Goal: Use online tool/utility: Utilize a website feature to perform a specific function

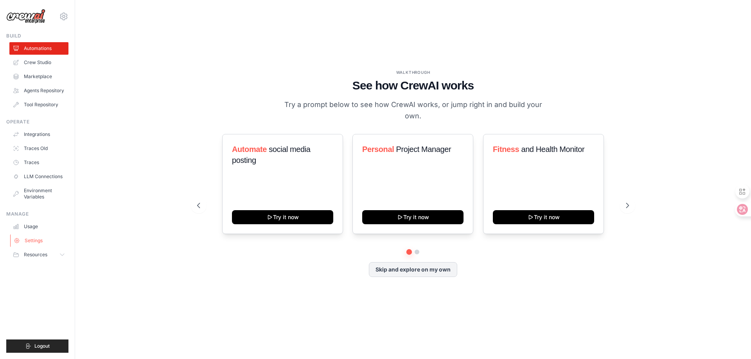
click at [34, 244] on link "Settings" at bounding box center [39, 241] width 59 height 13
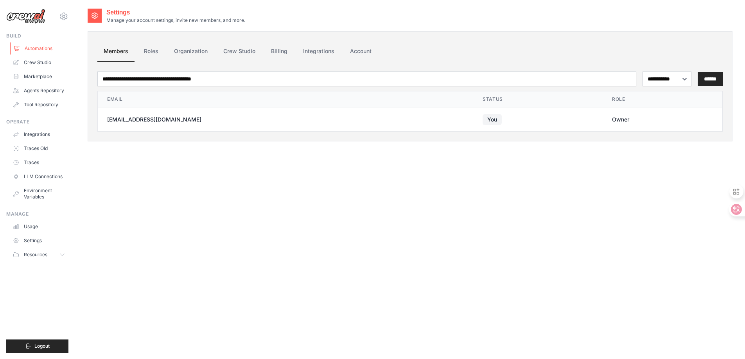
click at [41, 48] on link "Automations" at bounding box center [39, 48] width 59 height 13
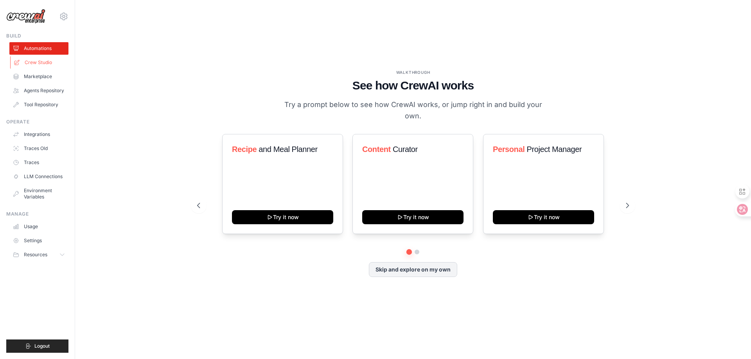
click at [47, 66] on link "Crew Studio" at bounding box center [39, 62] width 59 height 13
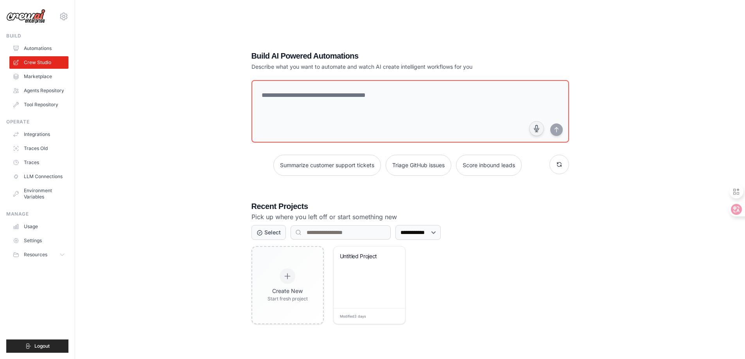
click at [41, 75] on link "Marketplace" at bounding box center [38, 76] width 59 height 13
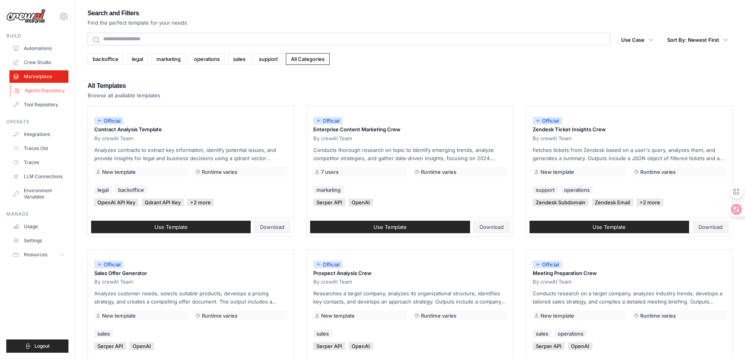
click at [39, 90] on link "Agents Repository" at bounding box center [39, 90] width 59 height 13
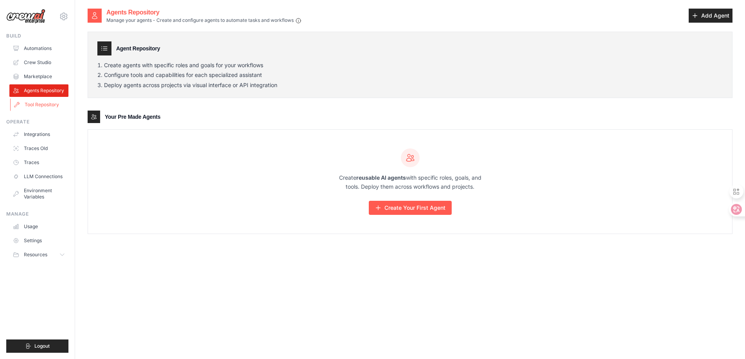
click at [38, 101] on link "Tool Repository" at bounding box center [39, 105] width 59 height 13
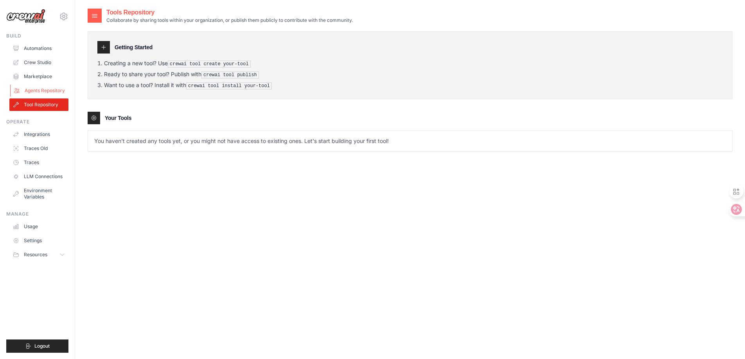
click at [38, 92] on link "Agents Repository" at bounding box center [39, 90] width 59 height 13
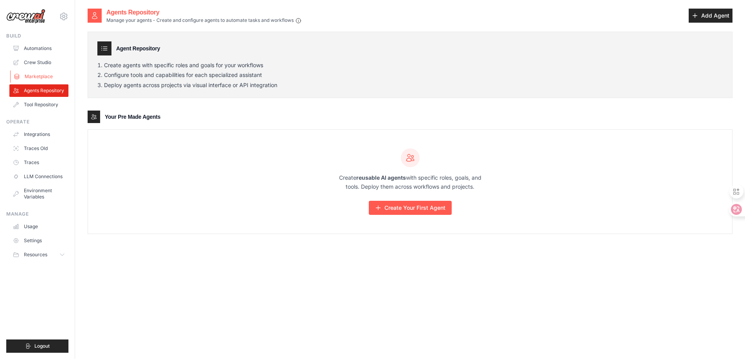
click at [39, 82] on link "Marketplace" at bounding box center [39, 76] width 59 height 13
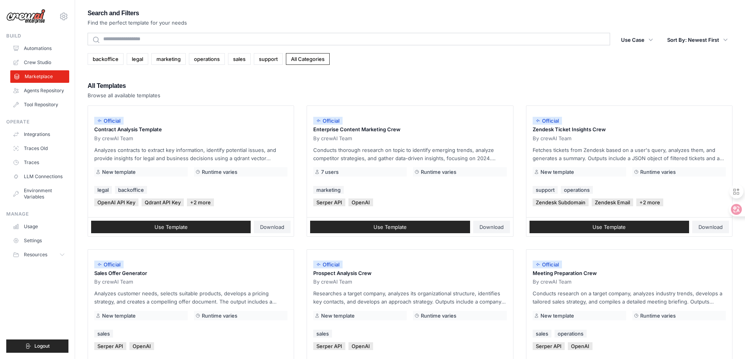
click at [40, 72] on link "Marketplace" at bounding box center [39, 76] width 59 height 13
click at [40, 69] on ul "Automations Crew Studio Marketplace Agents Repository Tool Repository" at bounding box center [38, 76] width 59 height 69
click at [42, 66] on link "Crew Studio" at bounding box center [39, 62] width 59 height 13
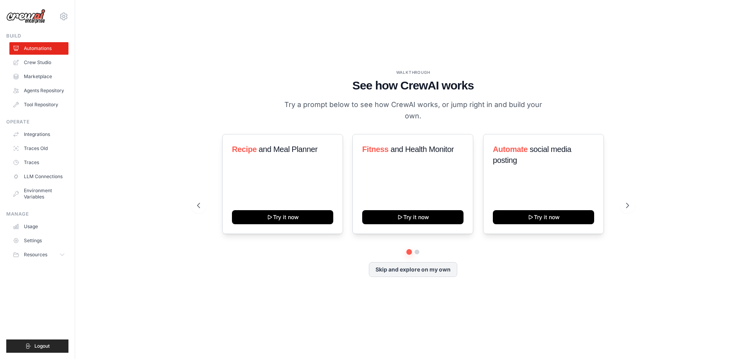
click at [41, 50] on link "Automations" at bounding box center [38, 48] width 59 height 13
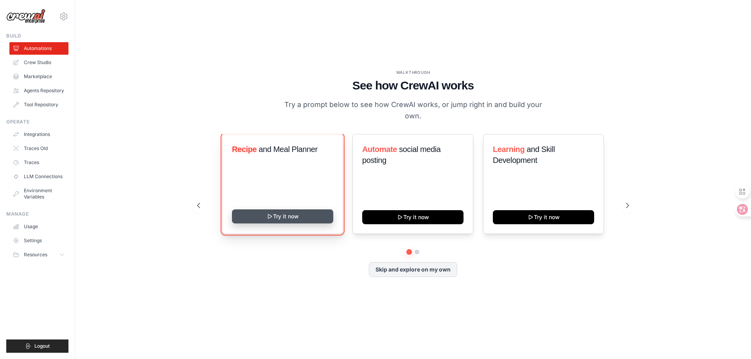
click at [305, 217] on button "Try it now" at bounding box center [282, 217] width 101 height 14
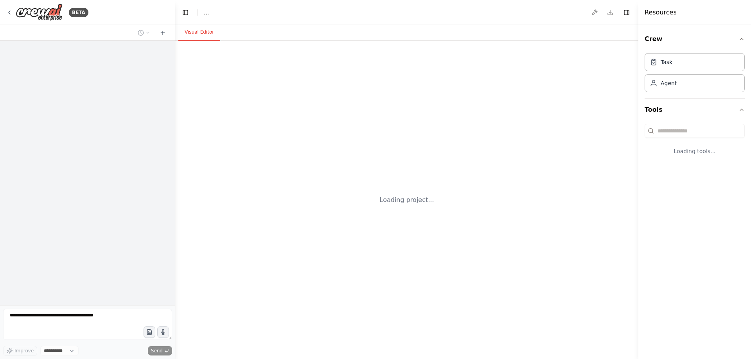
select select "****"
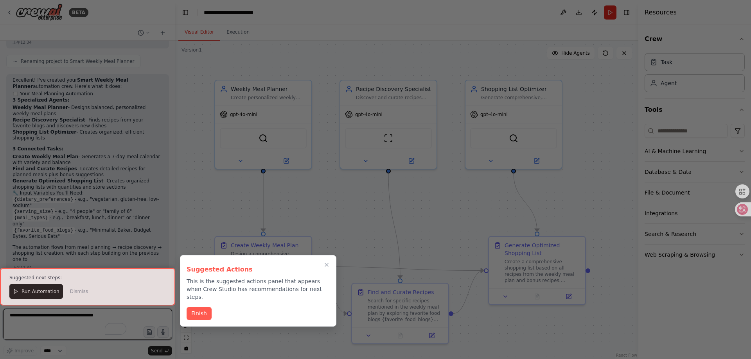
scroll to position [661, 0]
click at [206, 306] on button "Finish" at bounding box center [198, 312] width 25 height 13
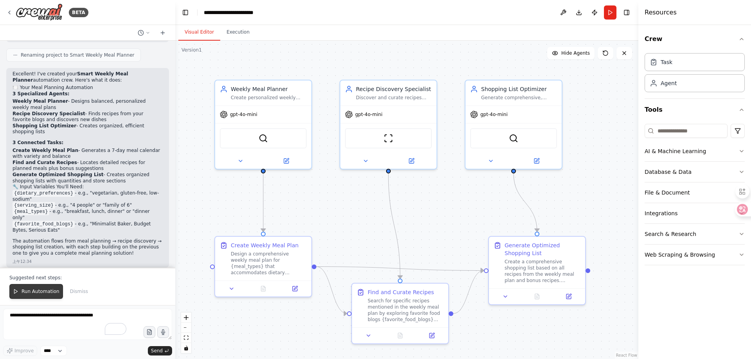
click at [46, 295] on span "Run Automation" at bounding box center [41, 292] width 38 height 6
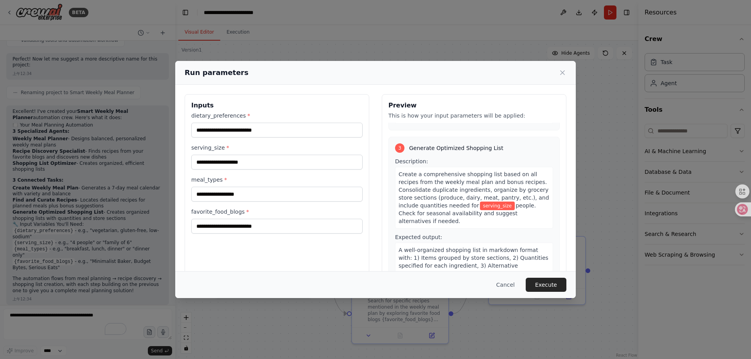
scroll to position [352, 0]
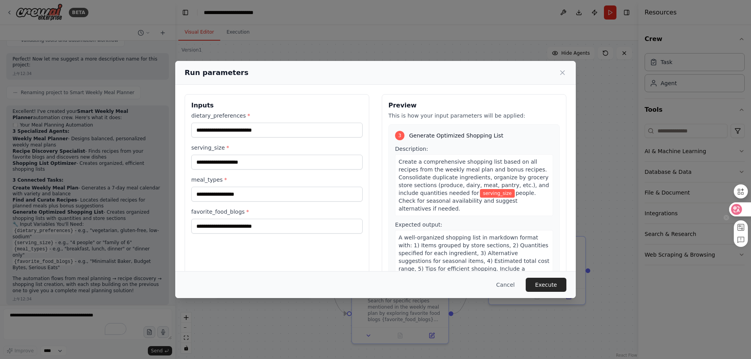
click at [731, 207] on div at bounding box center [739, 210] width 21 height 14
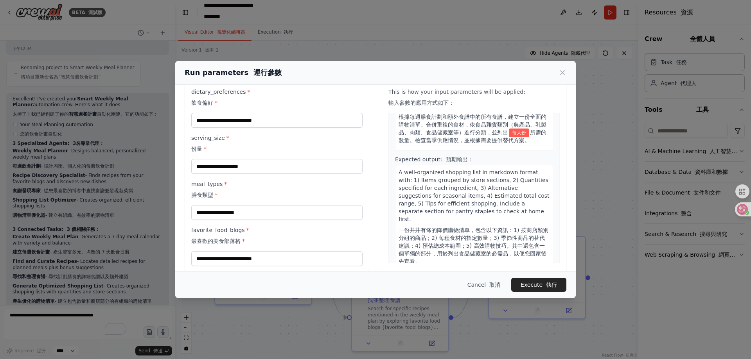
scroll to position [35, 0]
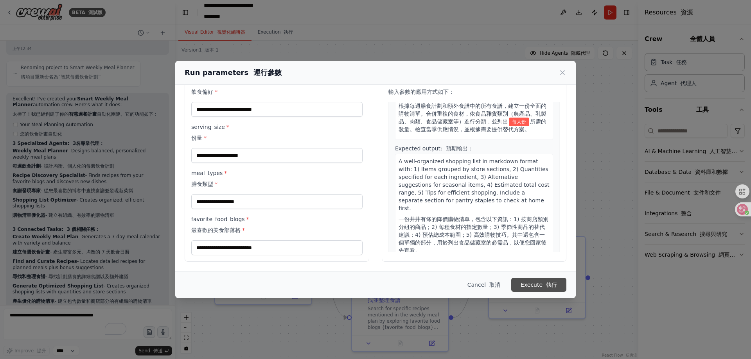
click at [530, 283] on button "Execute 執行" at bounding box center [538, 285] width 55 height 14
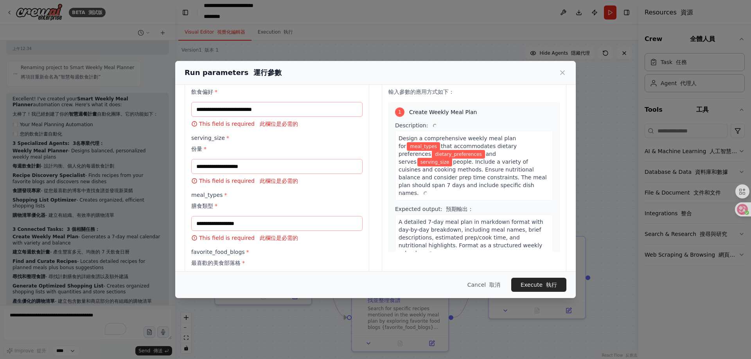
scroll to position [0, 0]
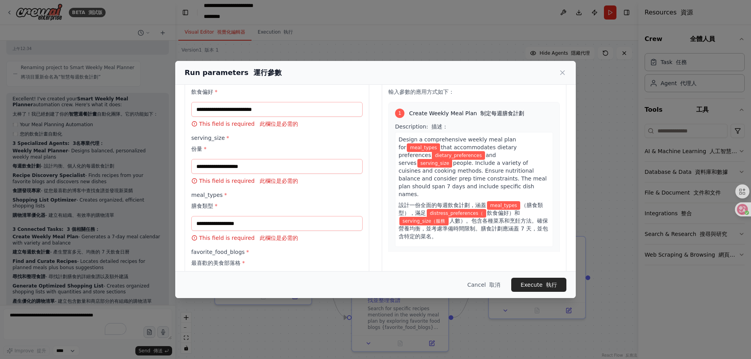
click at [407, 150] on span "meal_types" at bounding box center [423, 147] width 33 height 9
drag, startPoint x: 398, startPoint y: 149, endPoint x: 424, endPoint y: 151, distance: 25.4
click at [424, 151] on span "meal_types" at bounding box center [423, 147] width 33 height 9
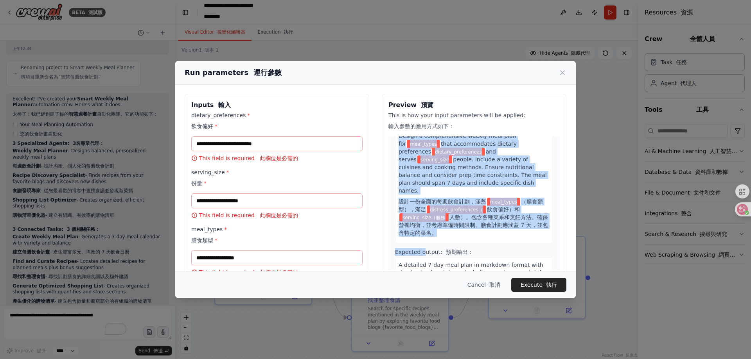
scroll to position [117, 0]
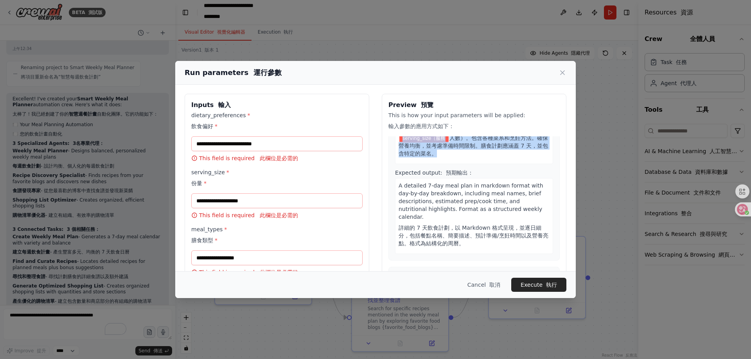
drag, startPoint x: 396, startPoint y: 172, endPoint x: 465, endPoint y: 149, distance: 72.4
click at [465, 149] on div "Design a comprehensive weekly meal plan for meal_types that accommodates dietar…" at bounding box center [474, 106] width 158 height 115
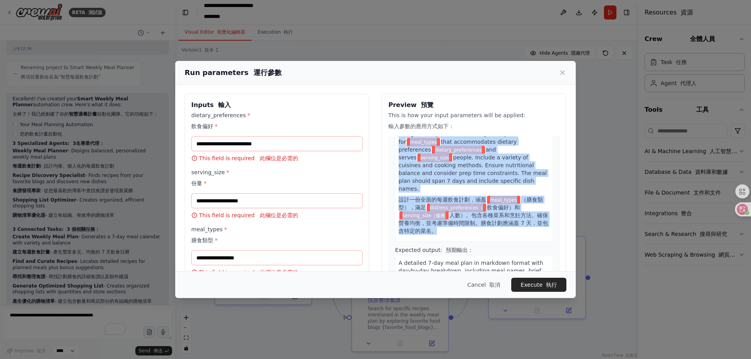
scroll to position [39, 0]
click at [463, 173] on span "people. Include a variety of cuisines and cooking methods. Ensure nutritional b…" at bounding box center [472, 174] width 148 height 38
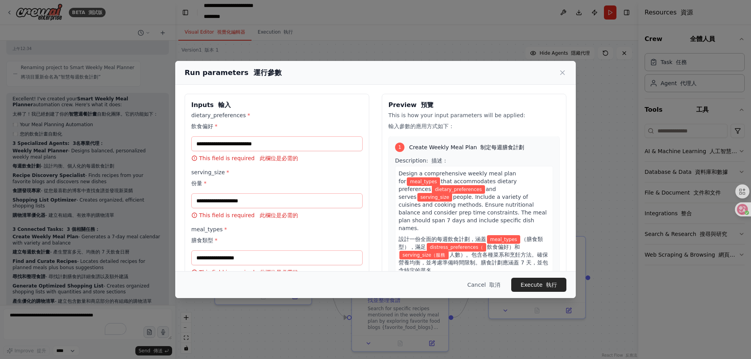
scroll to position [0, 0]
drag, startPoint x: 468, startPoint y: 180, endPoint x: 394, endPoint y: 174, distance: 74.2
click at [395, 174] on div "Design a comprehensive weekly meal plan for meal_types that accommodates dietar…" at bounding box center [474, 224] width 158 height 115
copy div "Design a comprehensive weekly meal plan for meal_types that accommodates dietar…"
paste input "**********"
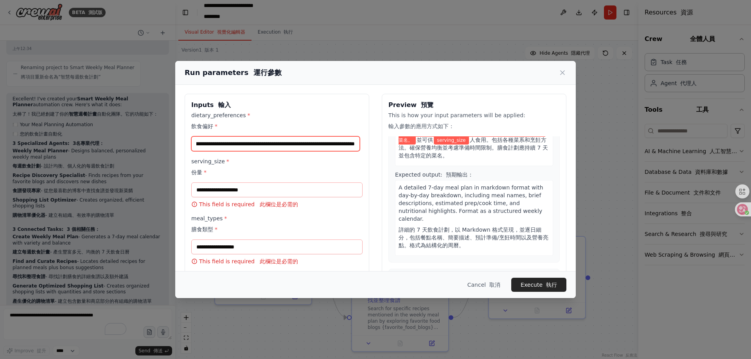
scroll to position [156, 0]
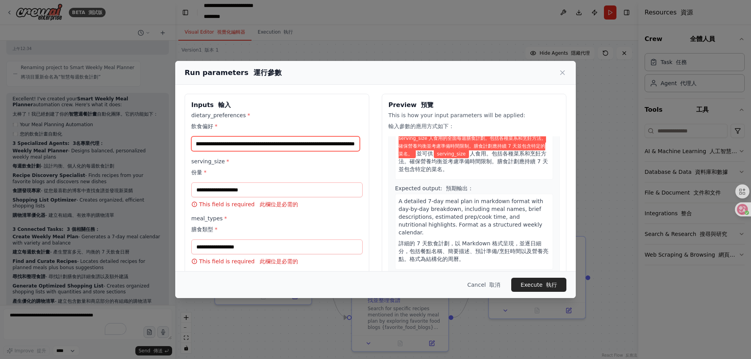
type input "**********"
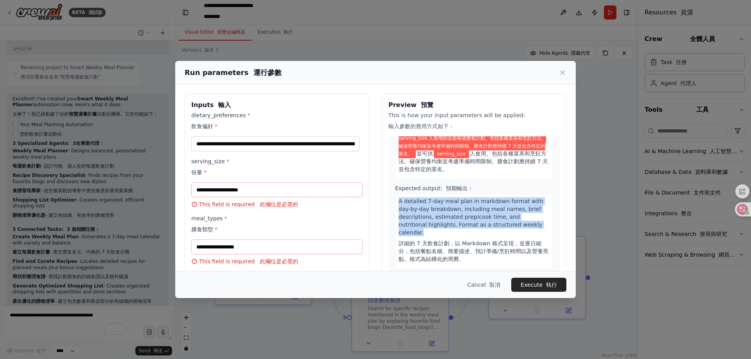
drag, startPoint x: 526, startPoint y: 216, endPoint x: 395, endPoint y: 193, distance: 133.1
click at [395, 194] on div "A detailed 7-day meal plan in markdown format with day-by-day breakdown, includ…" at bounding box center [474, 232] width 158 height 76
copy span "A detailed 7-day meal plan in markdown format with day-by-day breakdown, includ…"
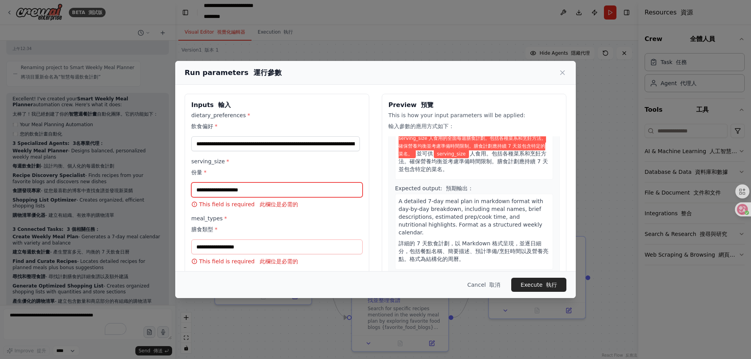
click at [255, 185] on input "serving_size * 份量 *" at bounding box center [276, 190] width 171 height 15
paste input "**********"
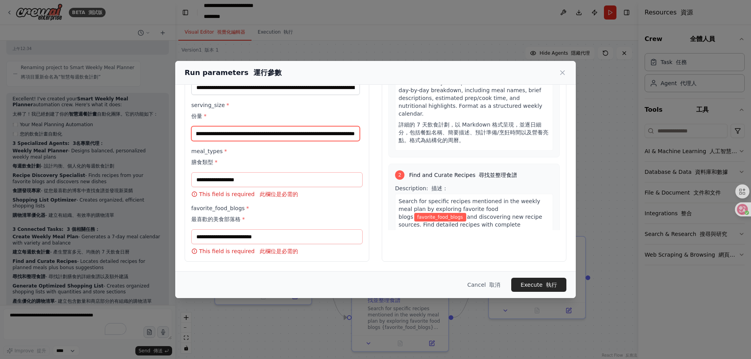
scroll to position [297, 0]
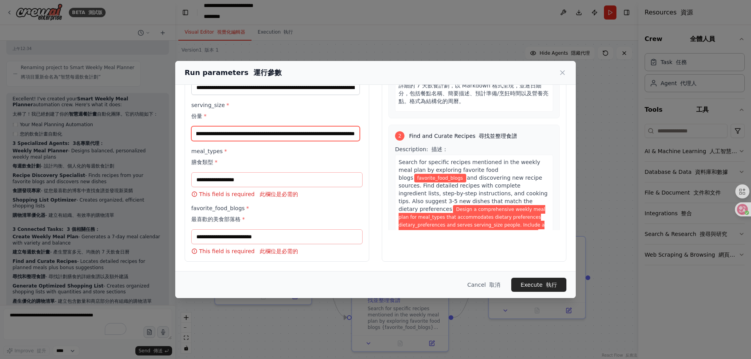
type input "**********"
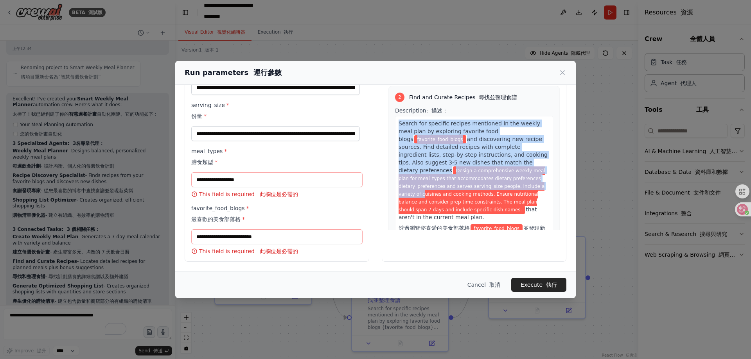
scroll to position [336, 0]
drag, startPoint x: 397, startPoint y: 147, endPoint x: 426, endPoint y: 154, distance: 30.0
click at [426, 154] on div "Search for specific recipes mentioned in the weekly meal plan by exploring favo…" at bounding box center [474, 201] width 158 height 170
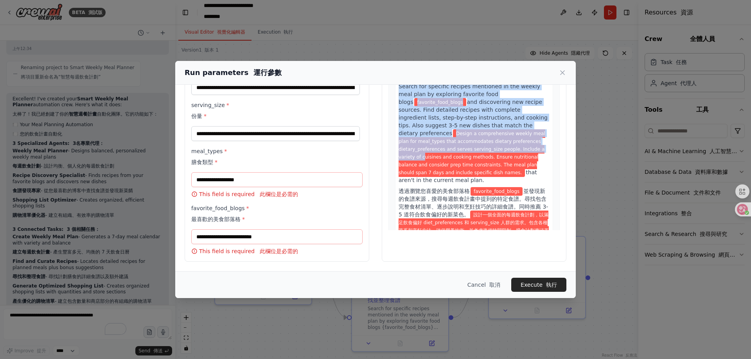
scroll to position [375, 0]
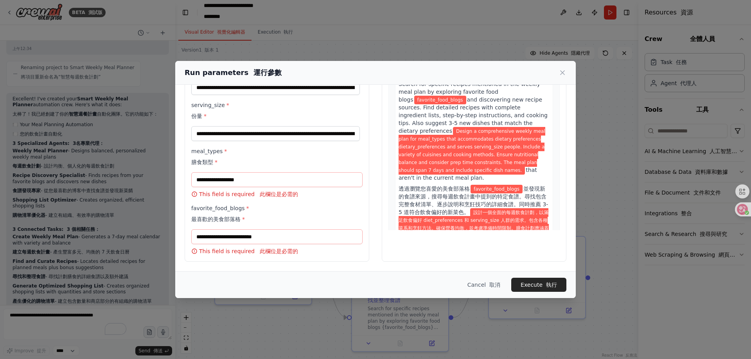
click at [479, 161] on div "Search for specific recipes mentioned in the weekly meal plan by exploring favo…" at bounding box center [474, 162] width 158 height 170
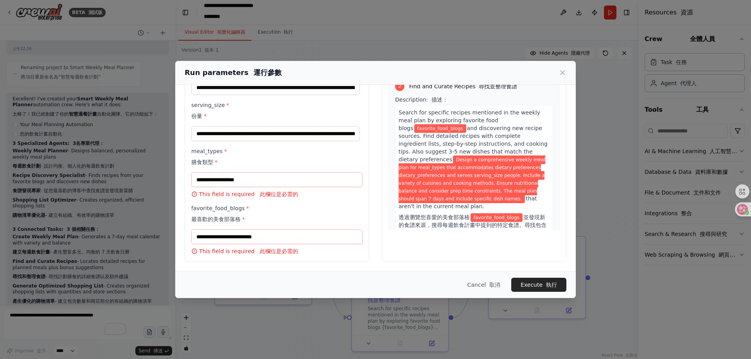
scroll to position [336, 0]
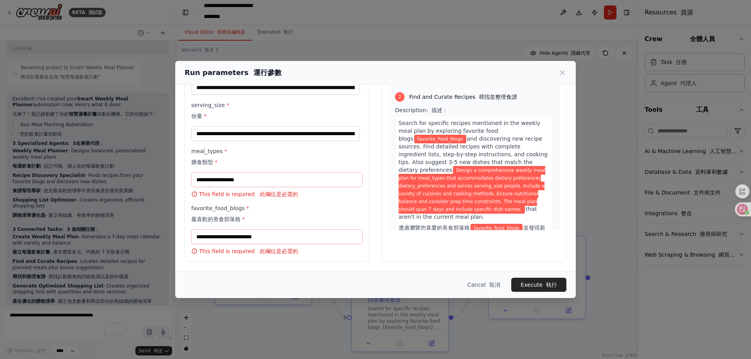
drag, startPoint x: 477, startPoint y: 162, endPoint x: 395, endPoint y: 111, distance: 96.9
click at [395, 116] on div "Search for specific recipes mentioned in the weekly meal plan by exploring favo…" at bounding box center [474, 201] width 158 height 170
copy div "Search for specific recipes mentioned in the weekly meal plan by exploring favo…"
paste input "**********"
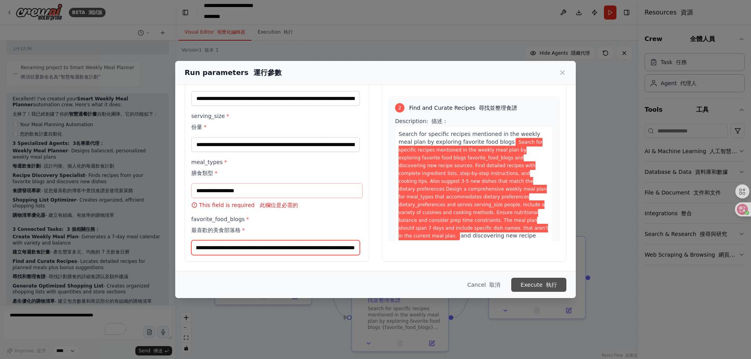
type input "**********"
click at [531, 289] on button "Execute 執行" at bounding box center [538, 285] width 55 height 14
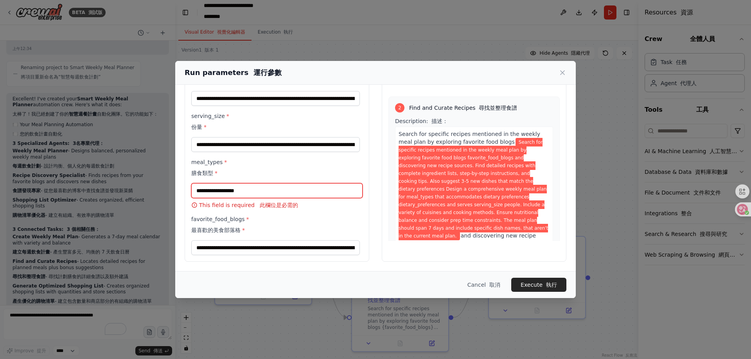
click at [258, 193] on input "meal_types * 膳食類型 *" at bounding box center [276, 190] width 171 height 15
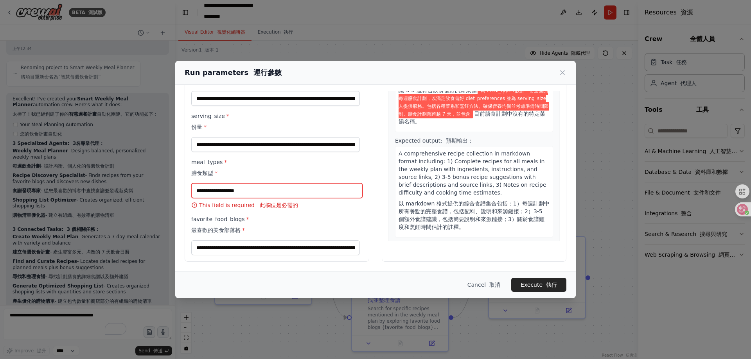
scroll to position [610, 0]
